Goal: Task Accomplishment & Management: Manage account settings

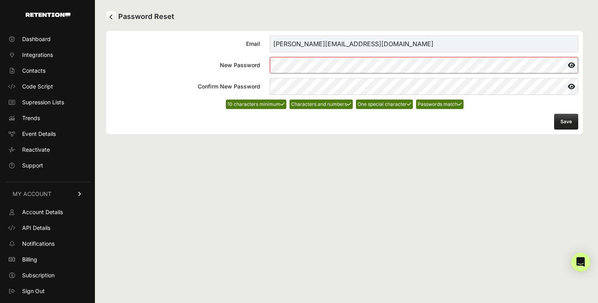
click at [573, 120] on button "Save" at bounding box center [566, 122] width 24 height 16
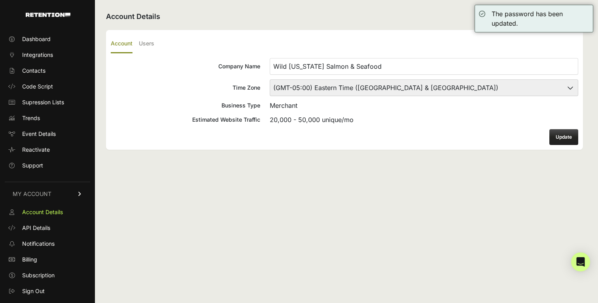
click at [500, 195] on div "Account Details Account Users Company Name Wild [US_STATE] Salmon & Seafood Tim…" at bounding box center [344, 151] width 499 height 303
click at [568, 134] on button "Update" at bounding box center [563, 137] width 29 height 16
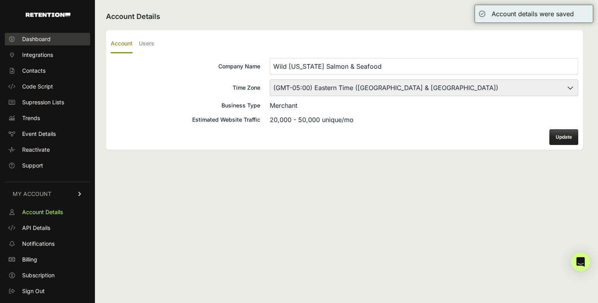
click at [26, 34] on link "Dashboard" at bounding box center [47, 39] width 85 height 13
